Goal: Task Accomplishment & Management: Use online tool/utility

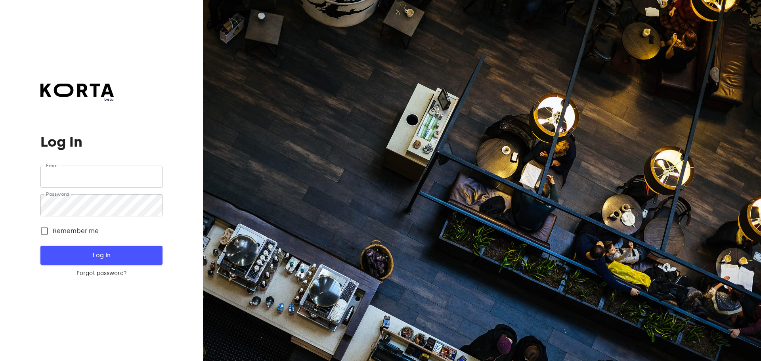
type input "[EMAIL_ADDRESS][DOMAIN_NAME]"
click at [90, 252] on span "Log In" at bounding box center [101, 255] width 96 height 10
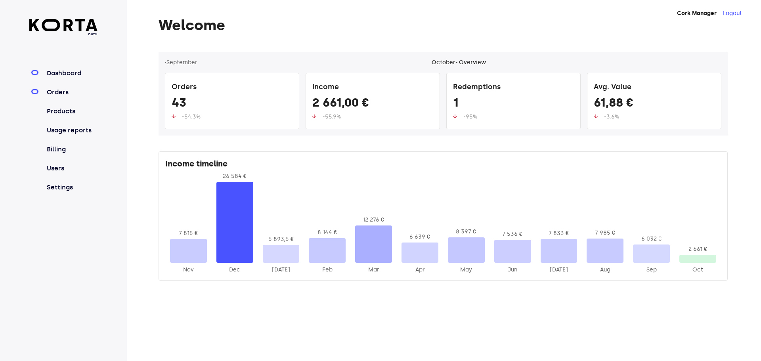
click at [55, 91] on link "Orders" at bounding box center [71, 93] width 53 height 10
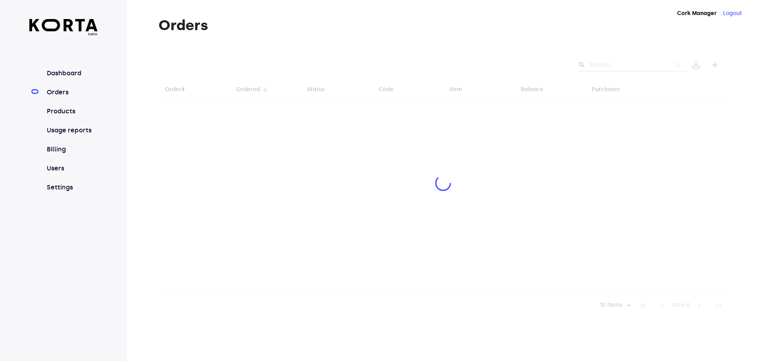
click at [618, 64] on div at bounding box center [442, 183] width 569 height 263
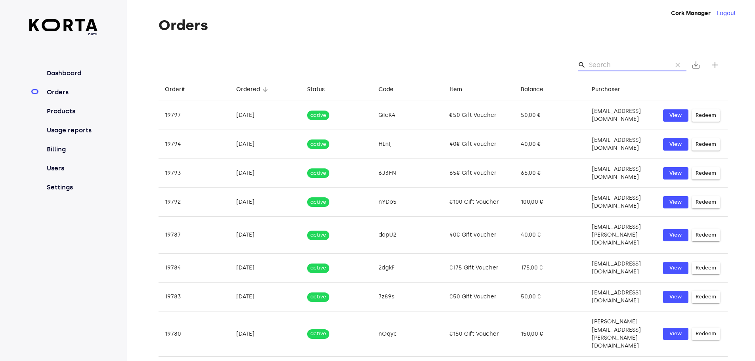
click at [618, 64] on input "Search" at bounding box center [627, 65] width 77 height 13
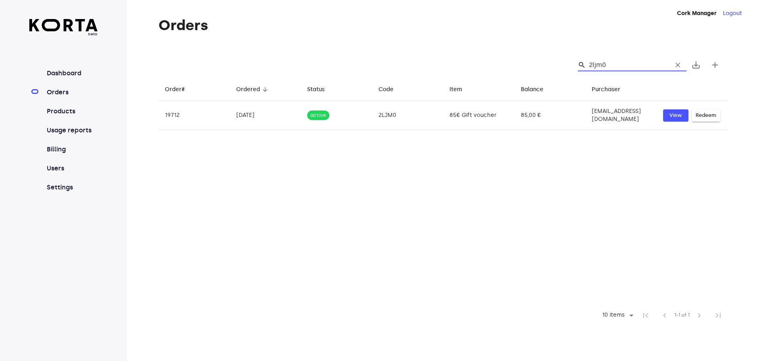
drag, startPoint x: 613, startPoint y: 66, endPoint x: 537, endPoint y: 59, distance: 75.9
click at [537, 59] on div "search 2ljm0 clear save_alt add" at bounding box center [442, 64] width 569 height 25
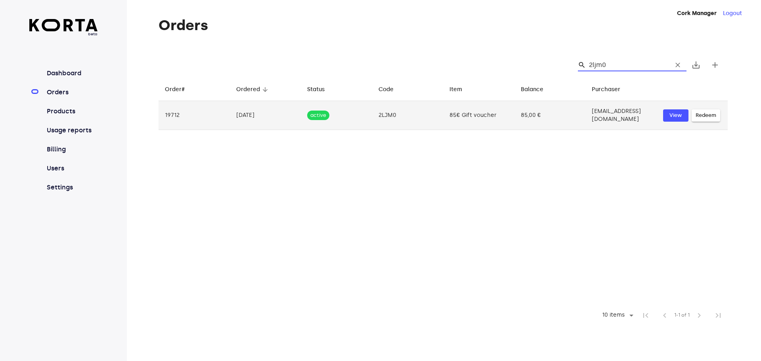
type input "2ljm0"
click at [709, 115] on span "Redeem" at bounding box center [705, 115] width 21 height 9
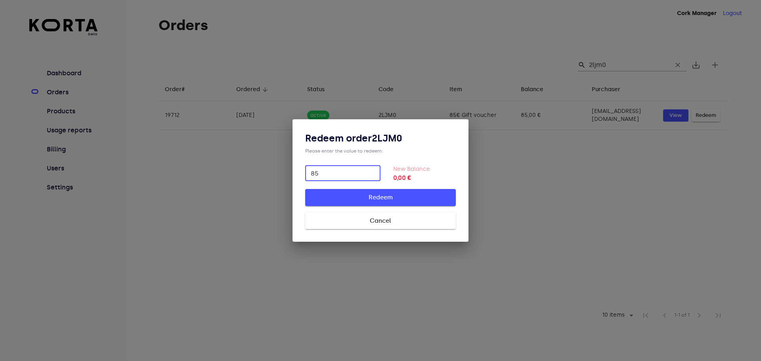
type input "85"
click at [388, 192] on button "Redeem" at bounding box center [380, 197] width 151 height 17
